Goal: Information Seeking & Learning: Check status

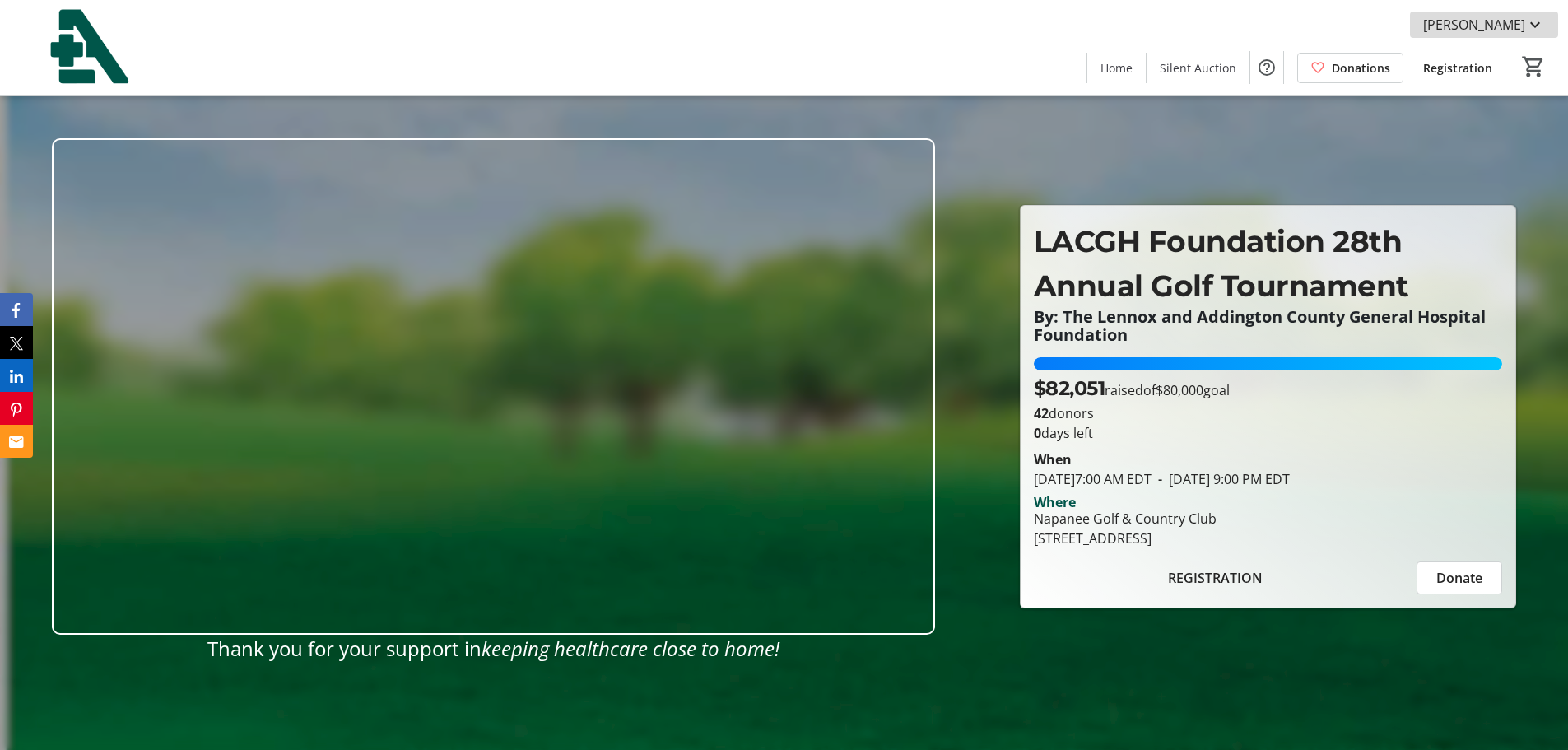
click at [1486, 21] on span "[PERSON_NAME]" at bounding box center [1474, 25] width 102 height 20
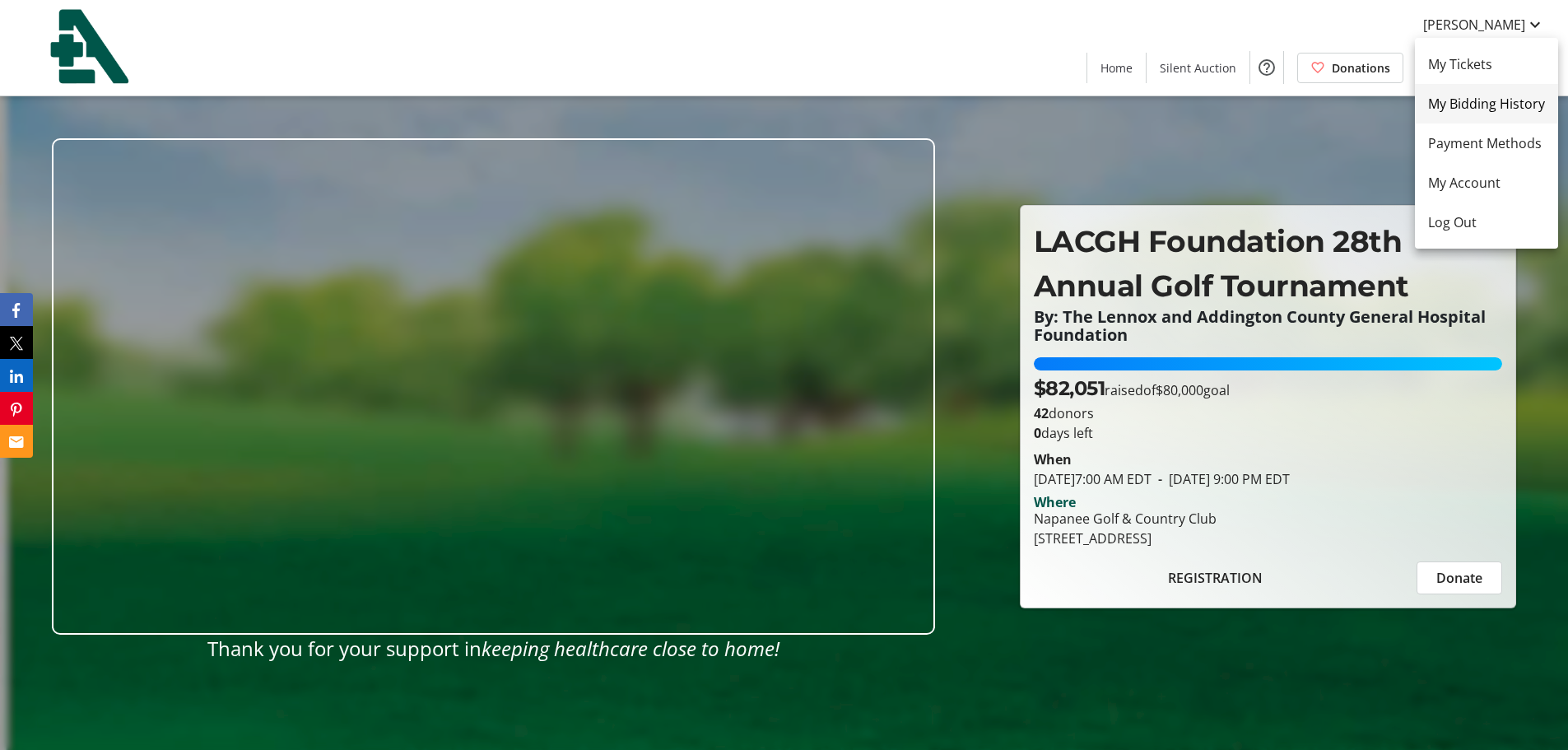
click at [1451, 98] on span "My Bidding History" at bounding box center [1486, 103] width 117 height 20
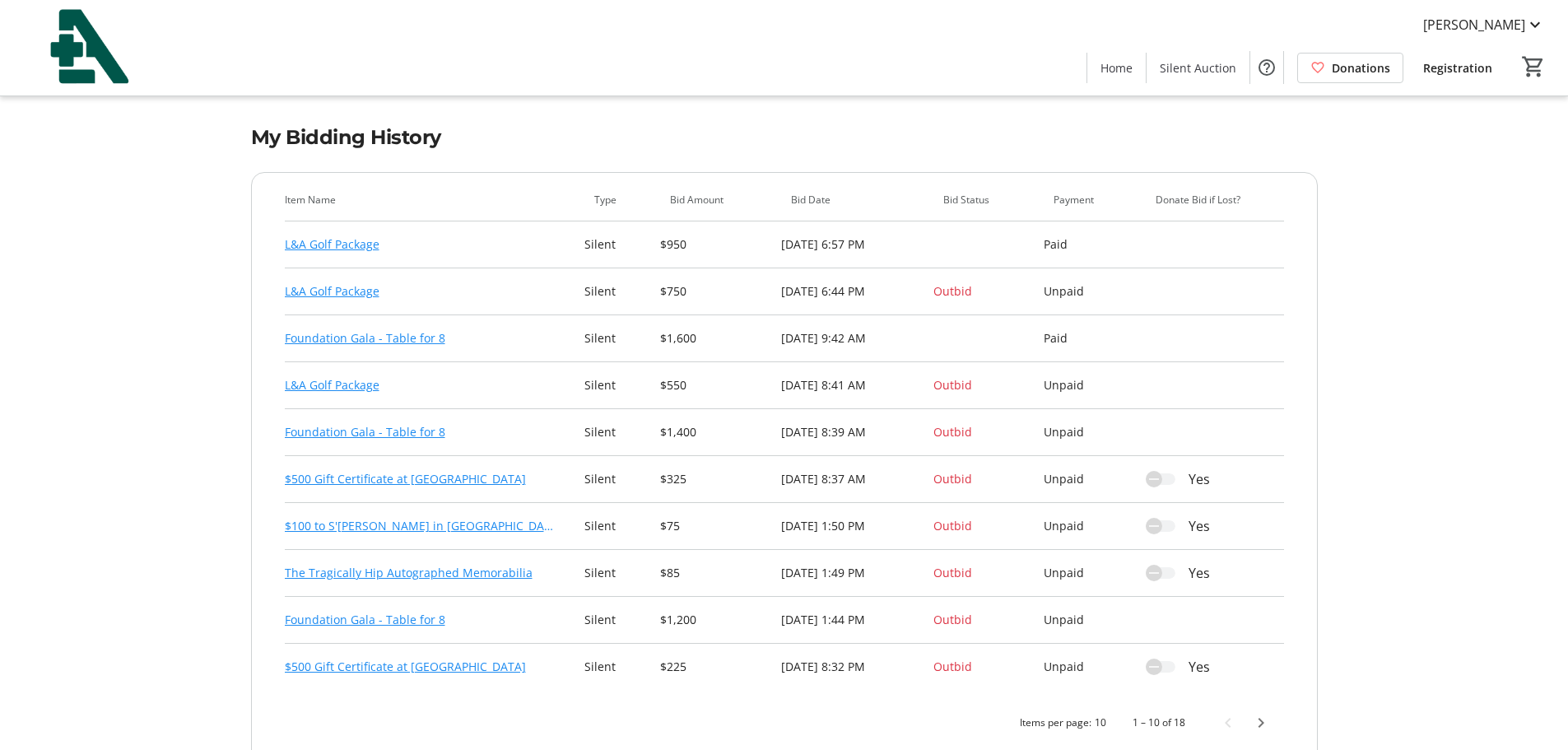
click at [353, 335] on link "Foundation Gala - Table for 8" at bounding box center [364, 338] width 161 height 20
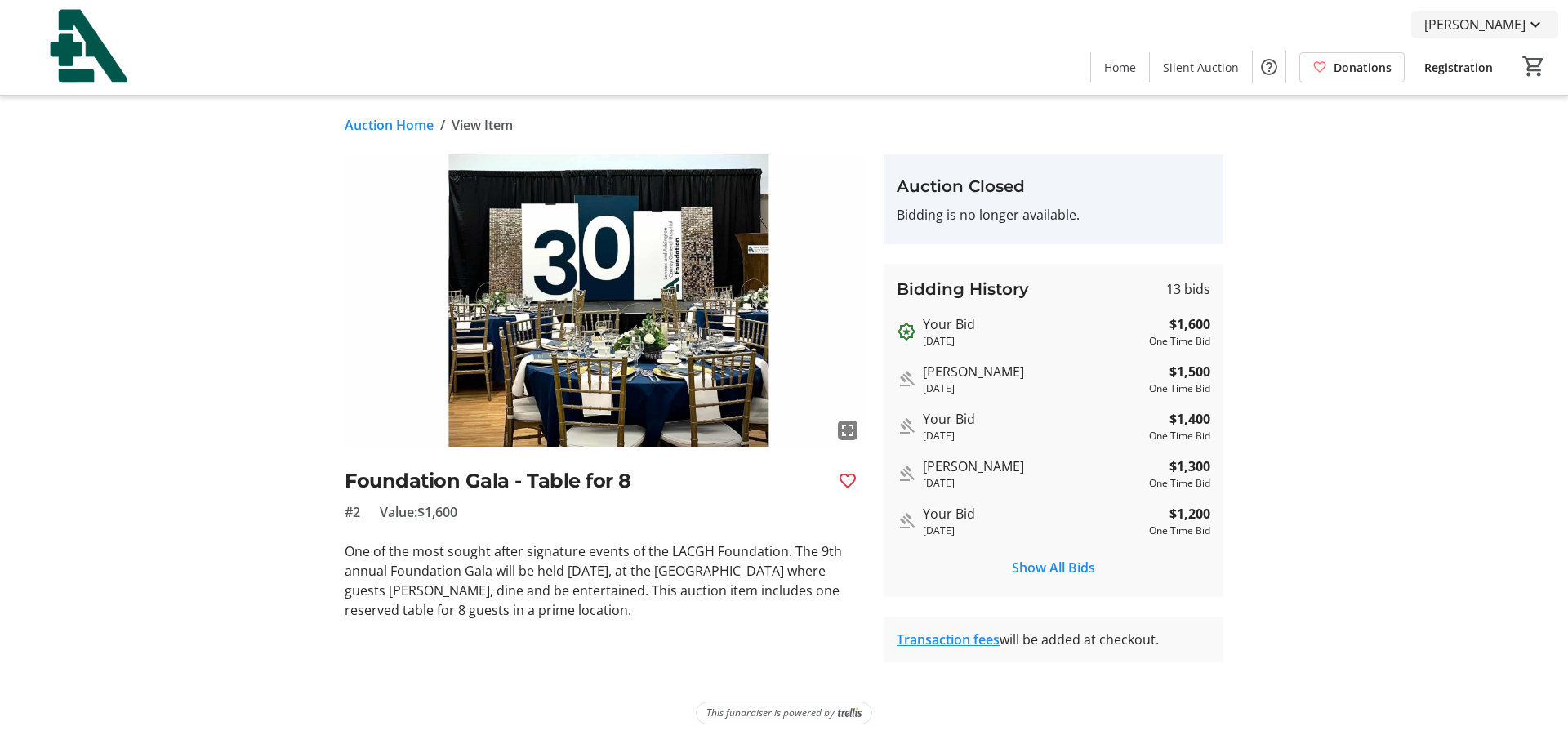
click at [1500, 20] on span "[PERSON_NAME]" at bounding box center [1475, 24] width 102 height 20
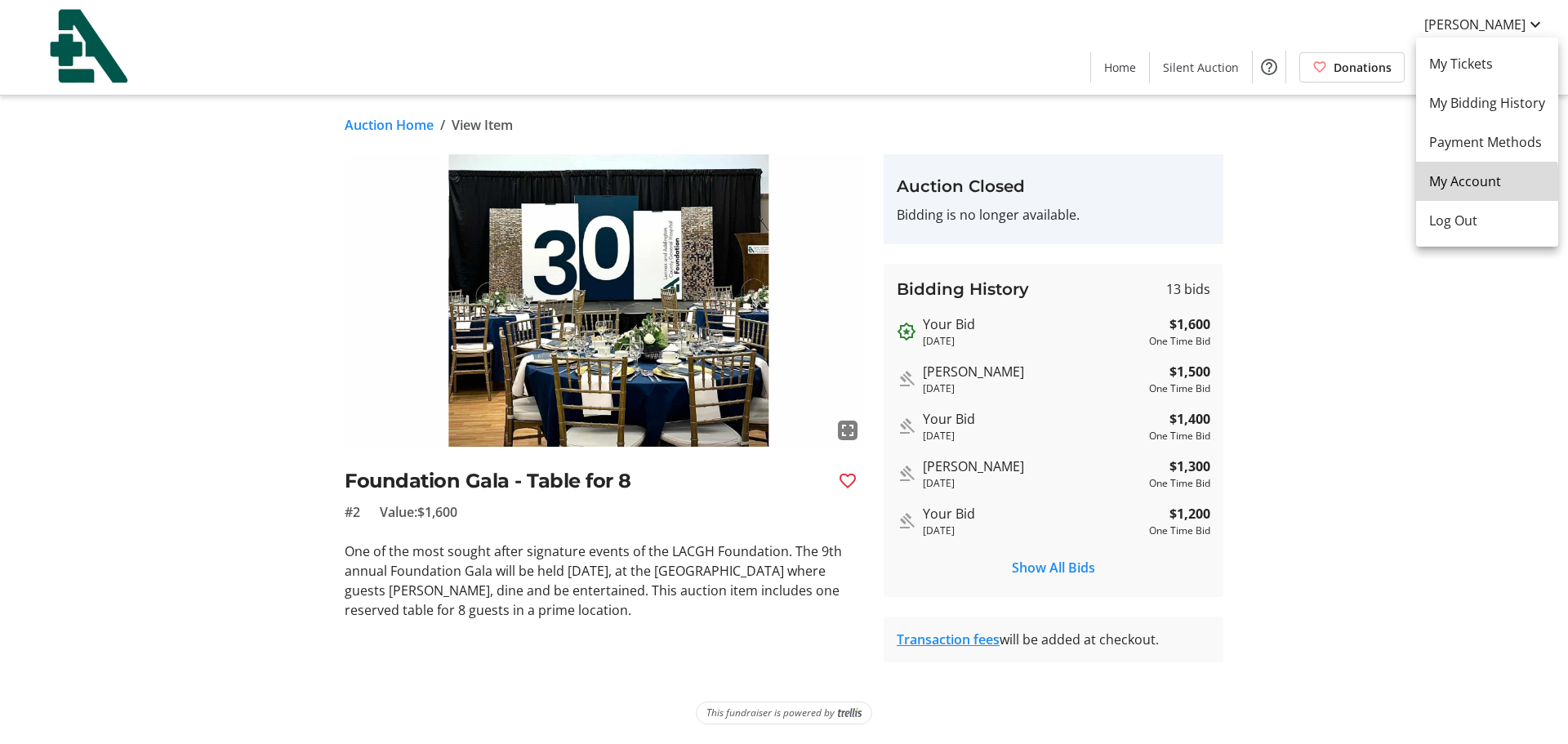
click at [1450, 187] on span "My Account" at bounding box center [1487, 181] width 116 height 20
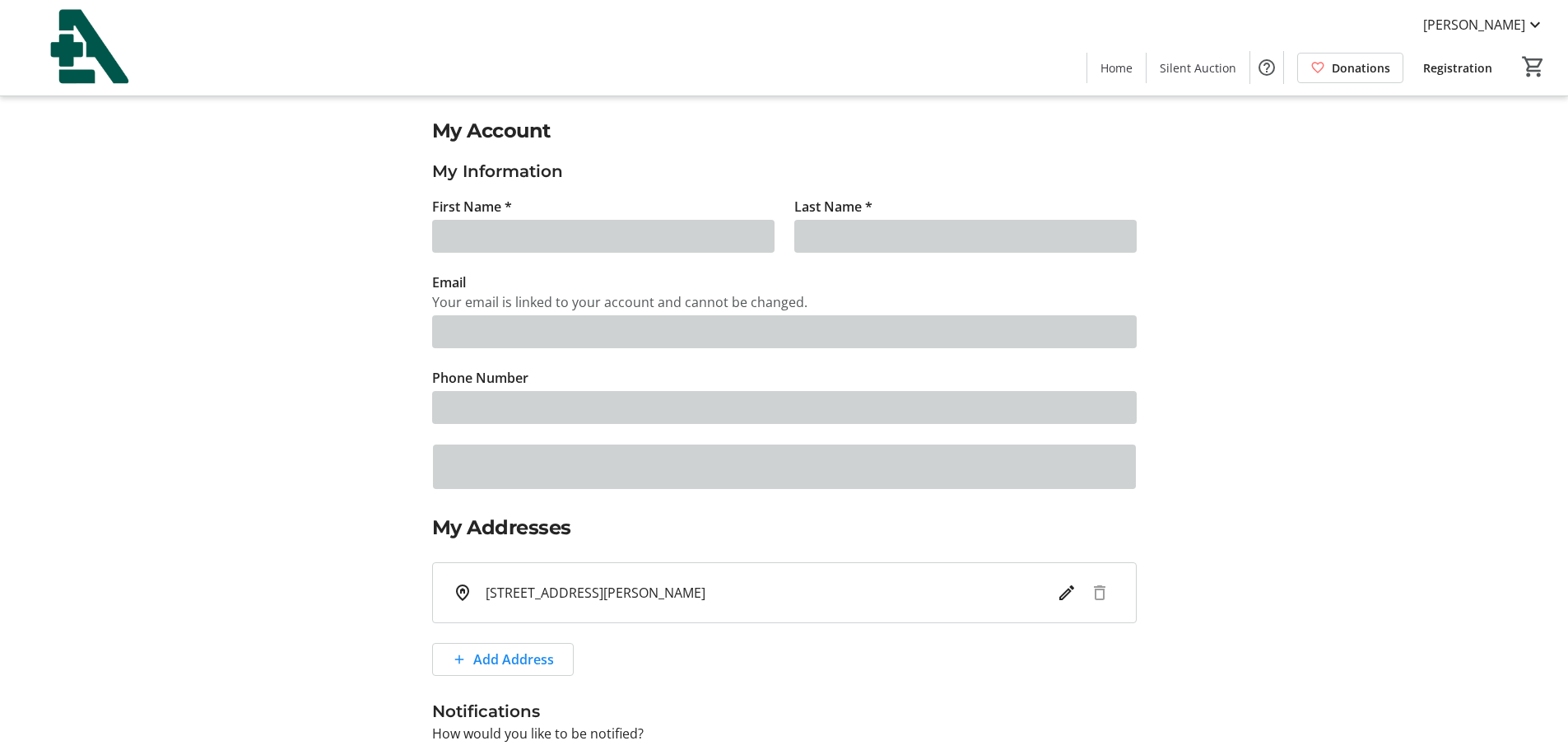
type input "[PERSON_NAME]"
type input "[EMAIL_ADDRESS][DOMAIN_NAME]"
type input "[PHONE_NUMBER]"
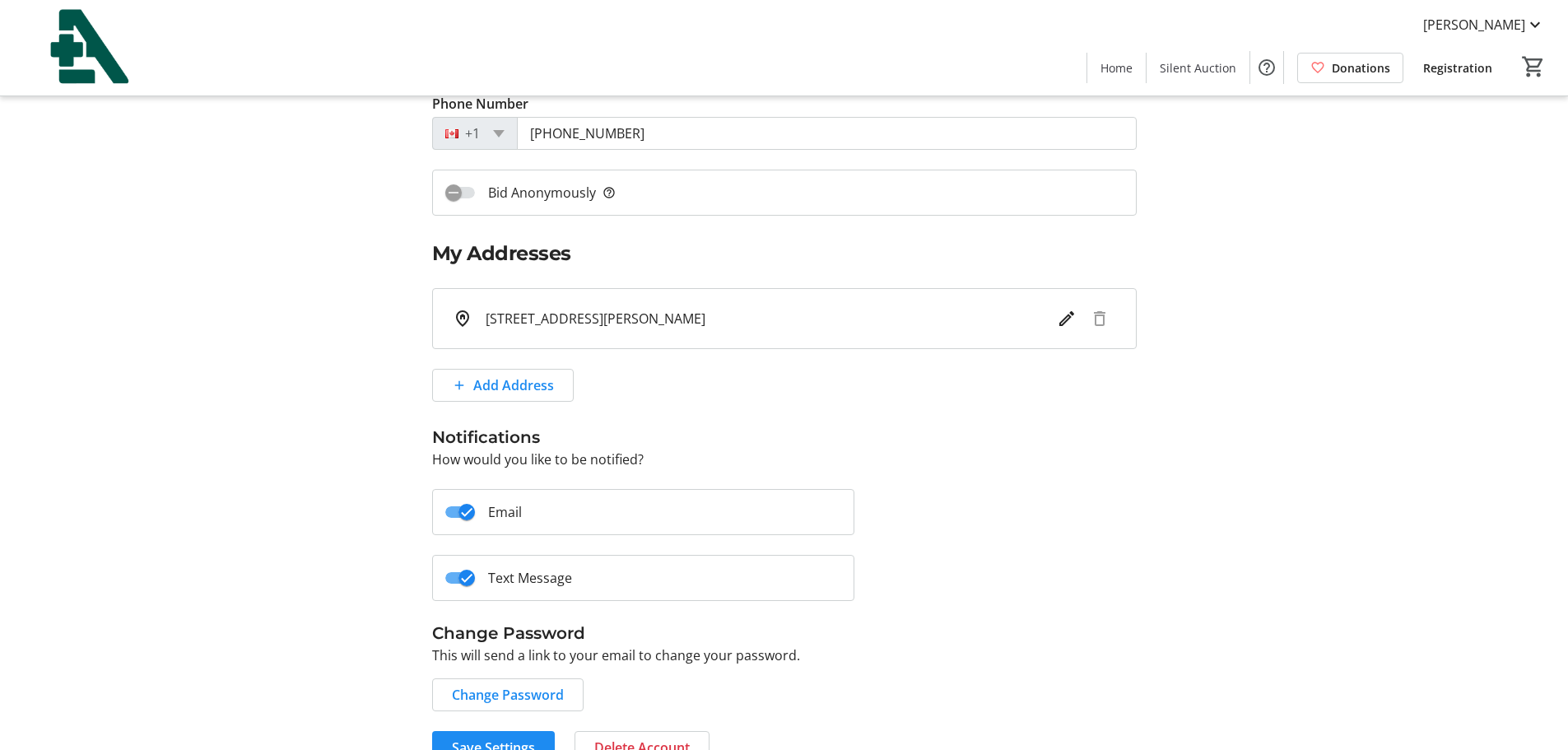
scroll to position [308, 0]
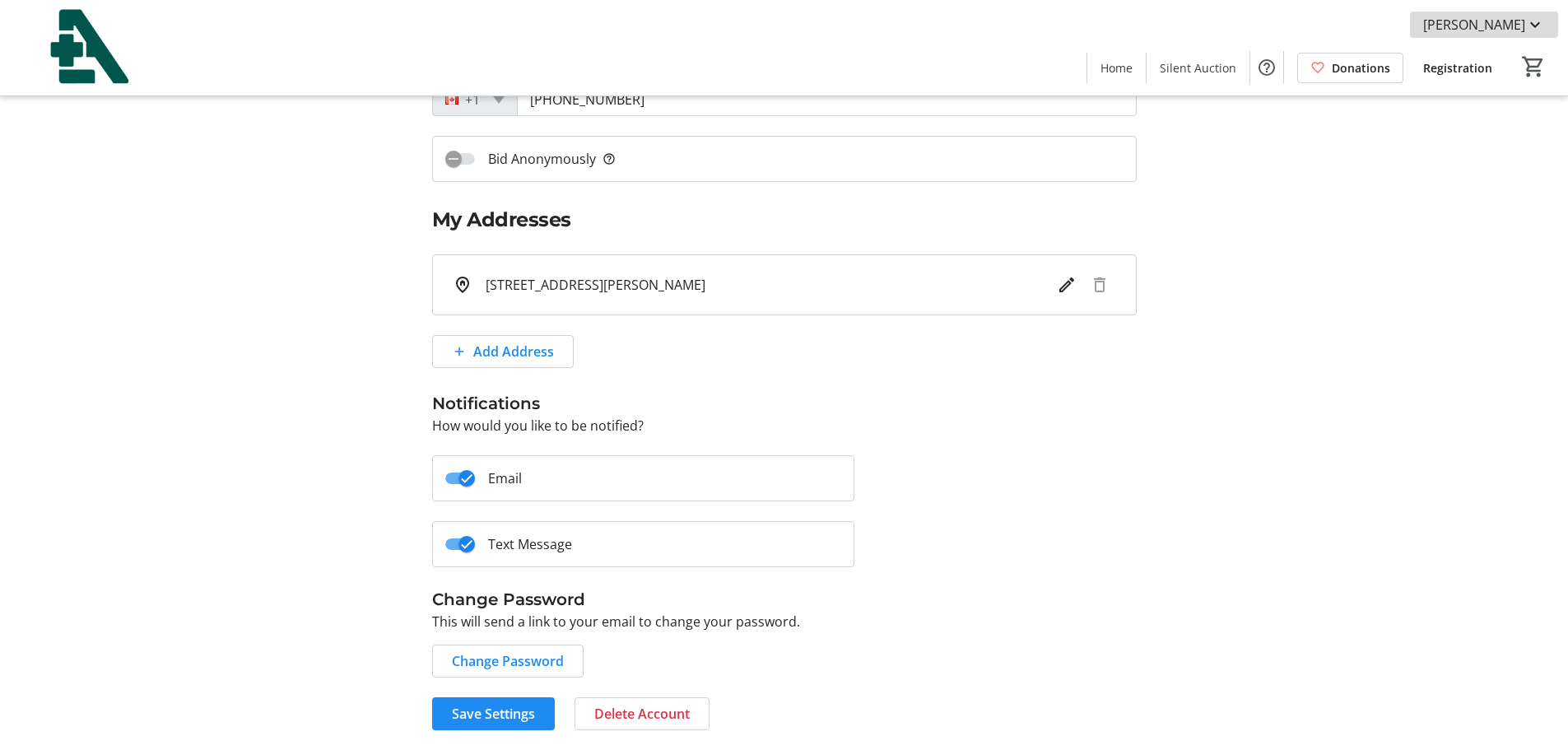
click at [1460, 24] on span "[PERSON_NAME]" at bounding box center [1474, 25] width 102 height 20
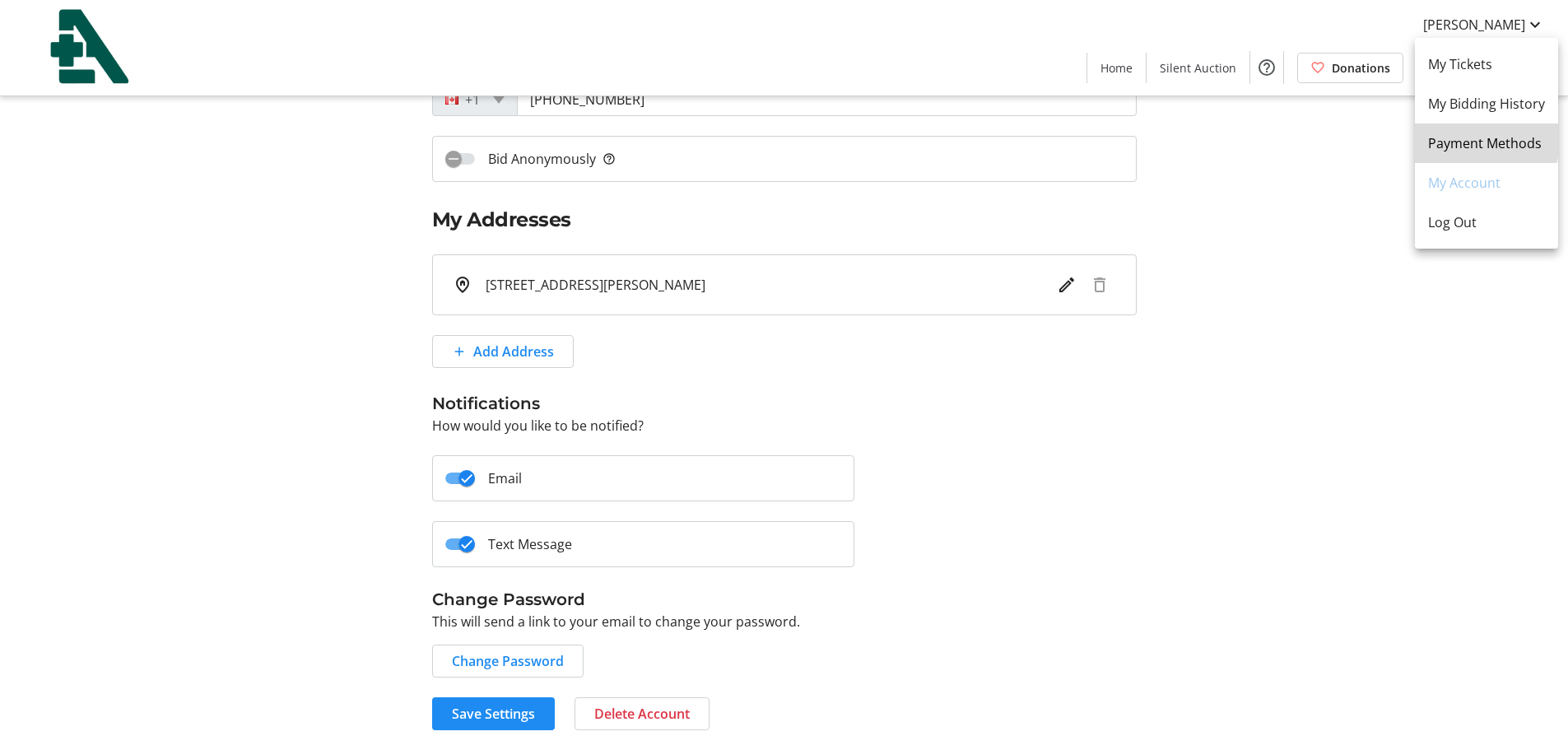
click at [1483, 142] on span "Payment Methods" at bounding box center [1486, 143] width 117 height 20
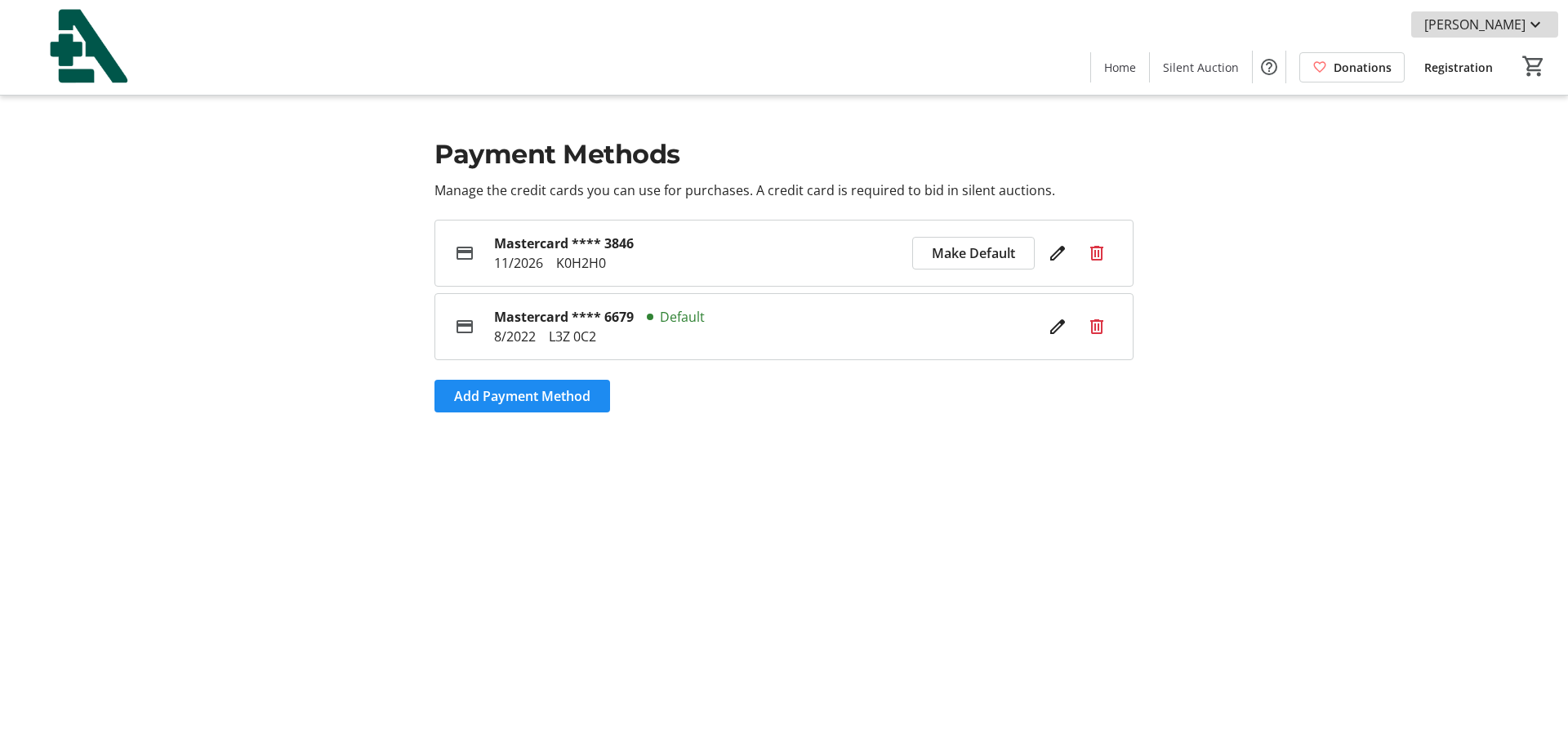
click at [1471, 24] on span "[PERSON_NAME]" at bounding box center [1475, 24] width 102 height 20
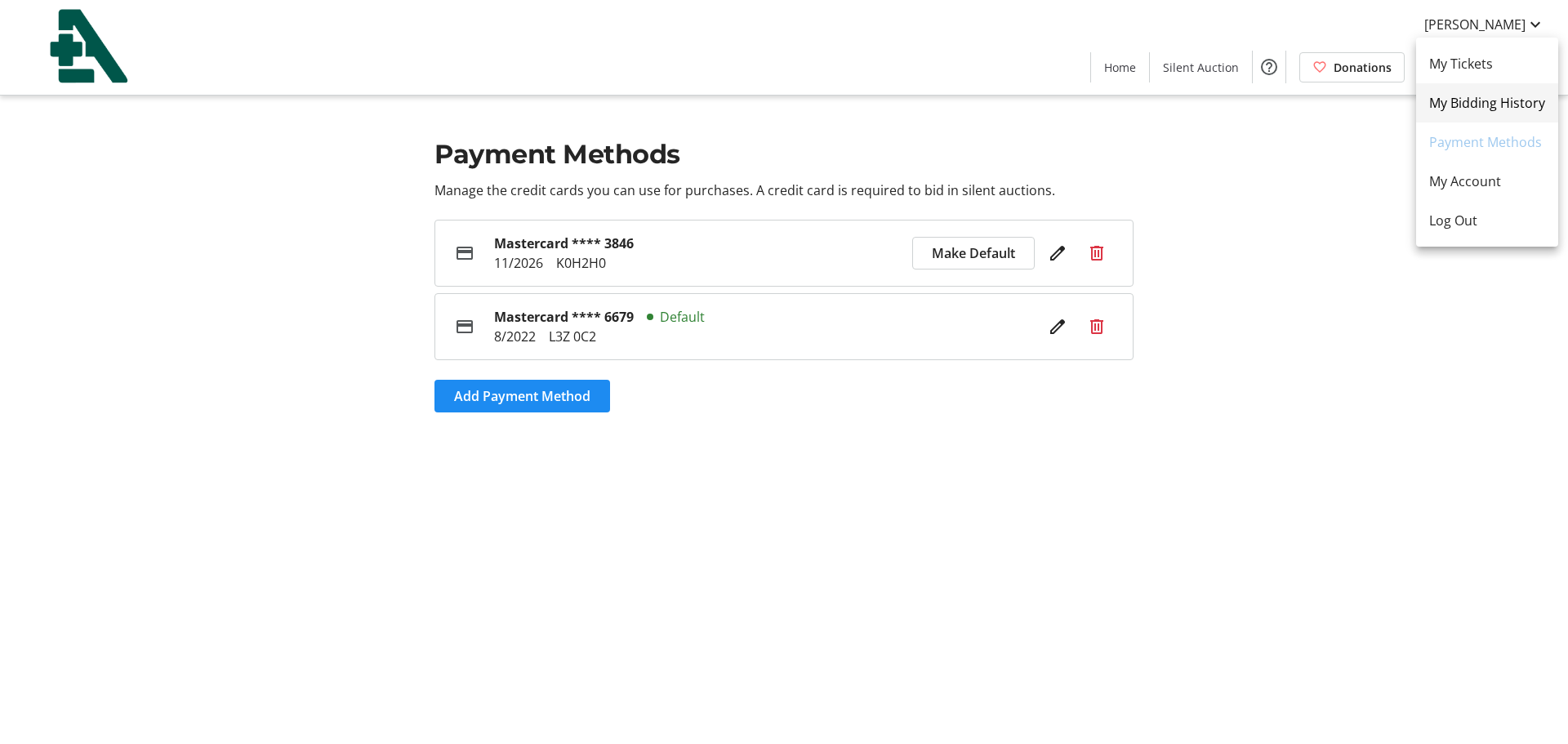
click at [1458, 100] on span "My Bidding History" at bounding box center [1487, 103] width 116 height 20
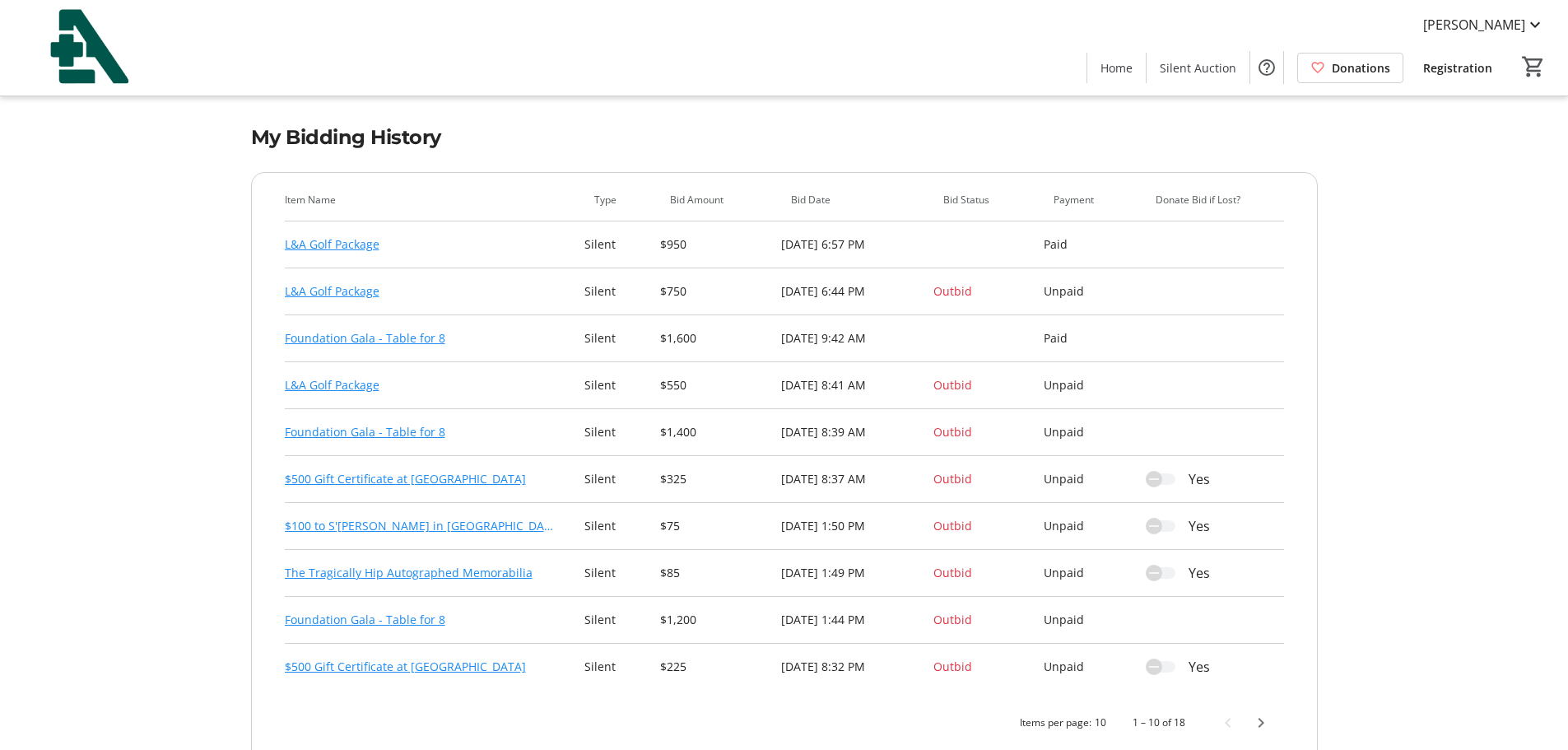
scroll to position [39, 0]
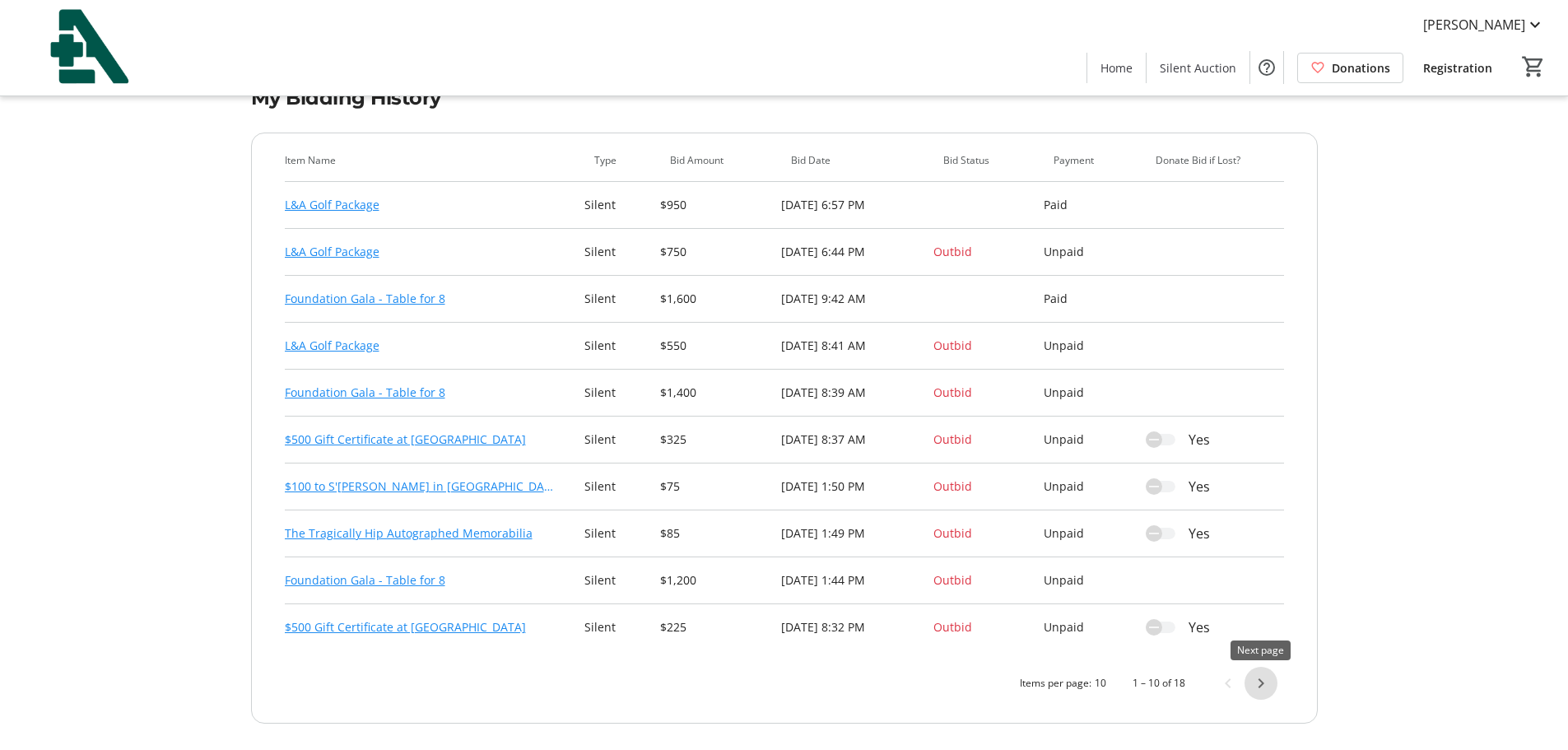
click at [1261, 678] on span "Next page" at bounding box center [1260, 683] width 33 height 33
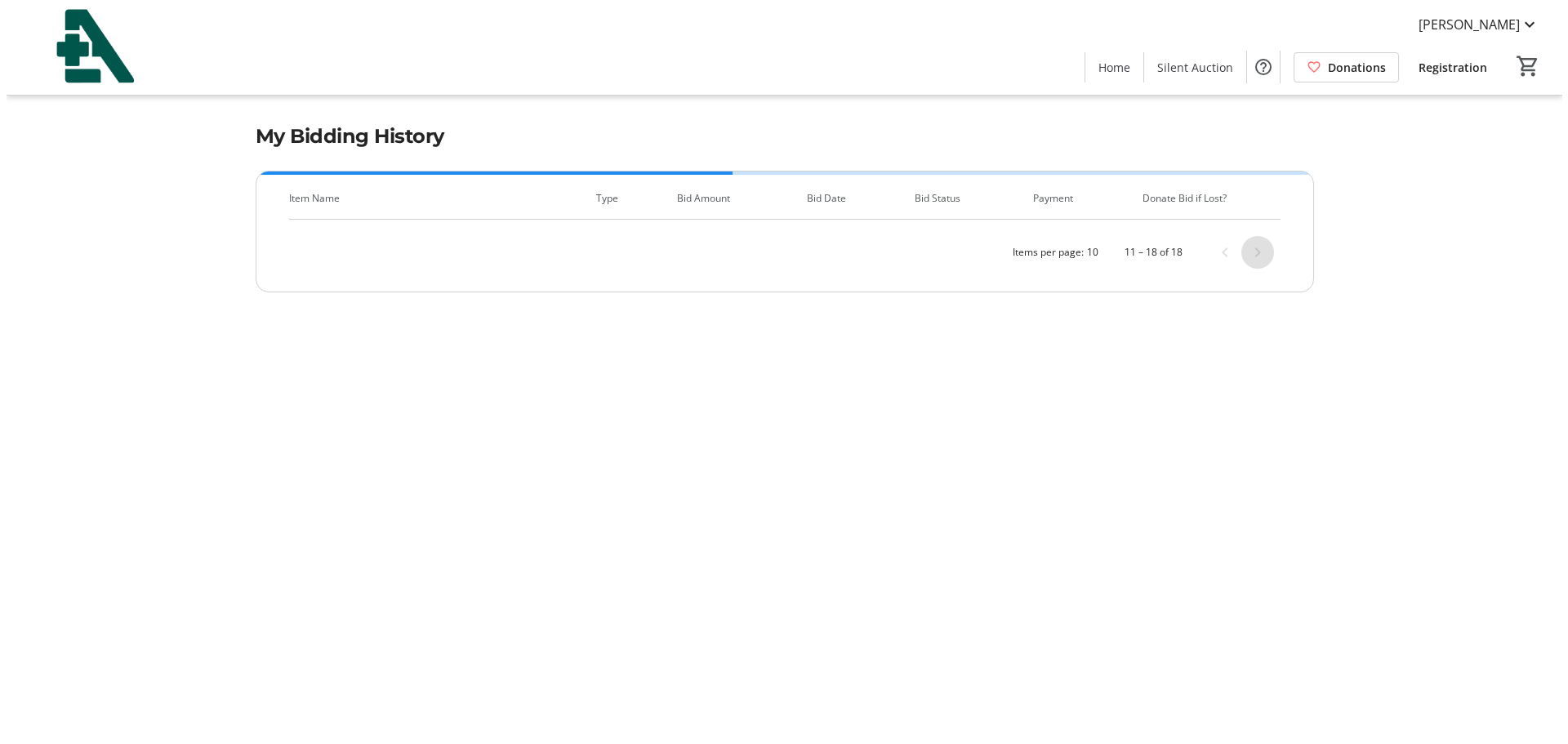
scroll to position [0, 0]
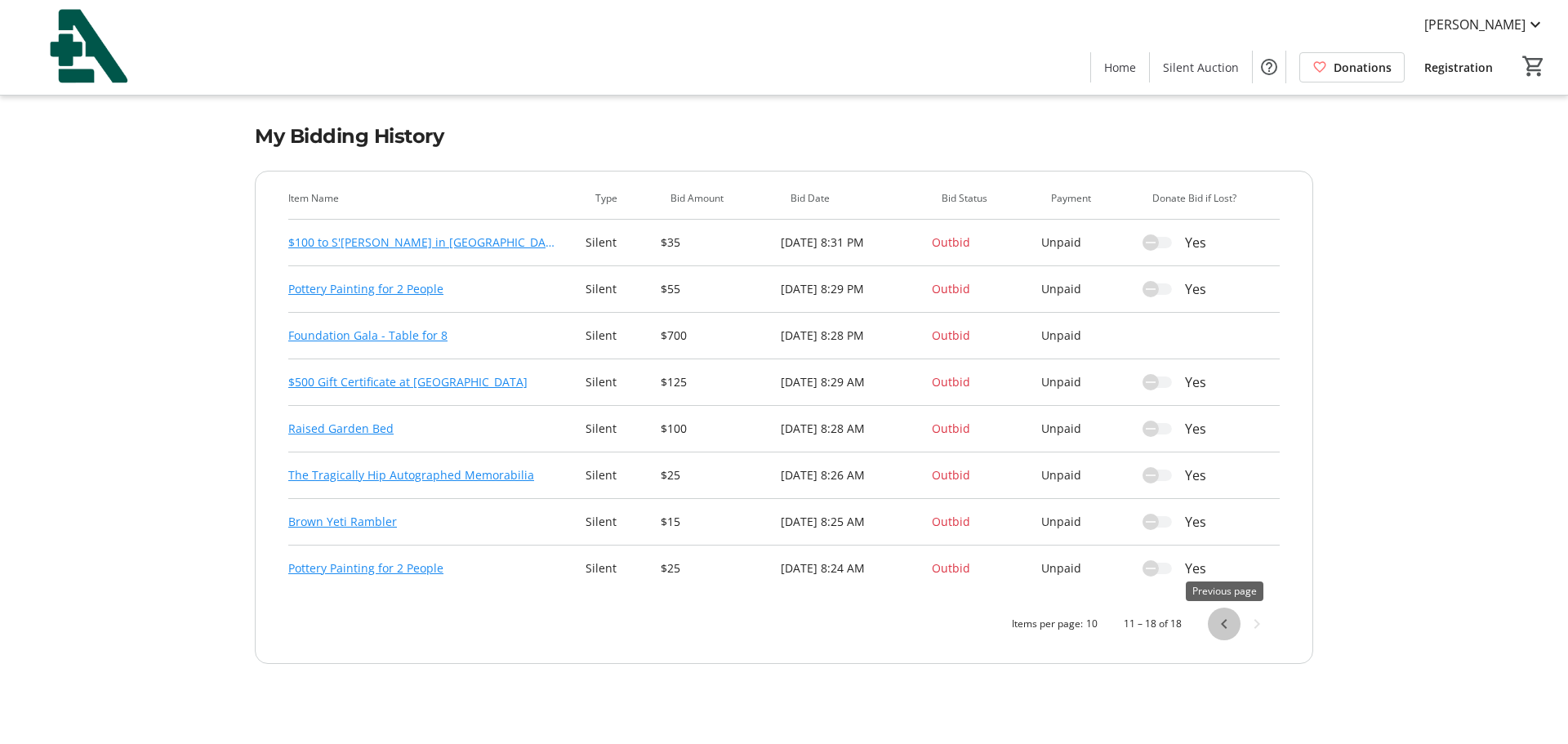
click at [1223, 629] on span "Previous page" at bounding box center [1224, 624] width 32 height 32
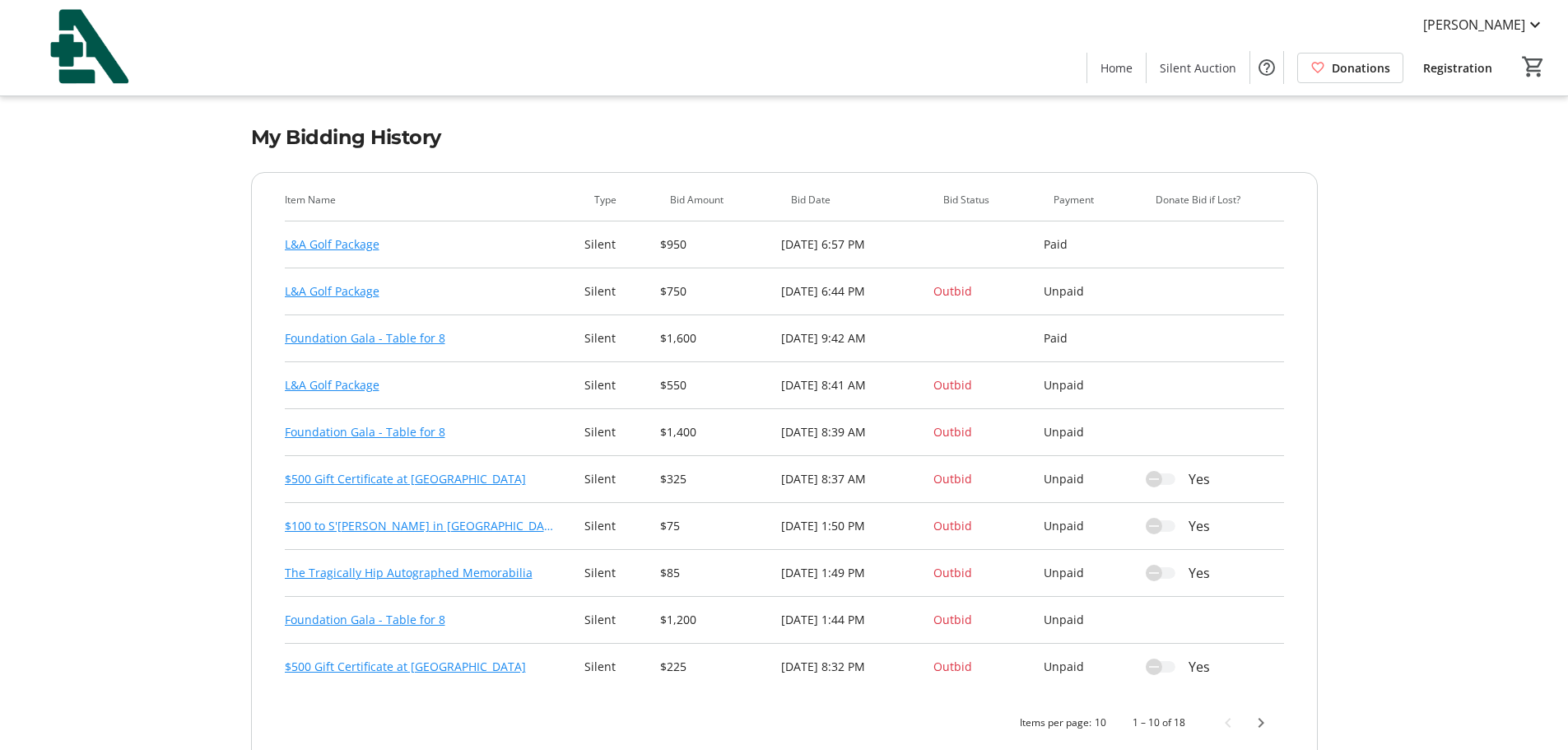
click at [372, 341] on link "Foundation Gala - Table for 8" at bounding box center [364, 338] width 161 height 20
